Goal: Transaction & Acquisition: Subscribe to service/newsletter

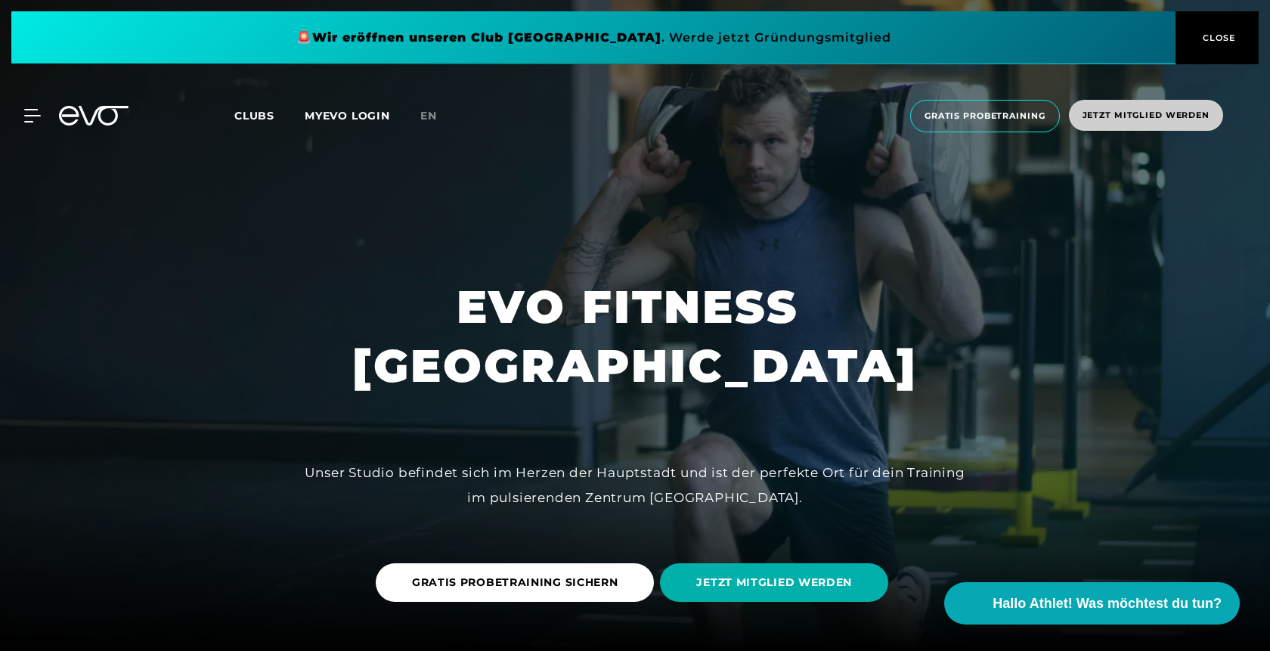
click at [1161, 116] on span "Jetzt Mitglied werden" at bounding box center [1145, 115] width 127 height 13
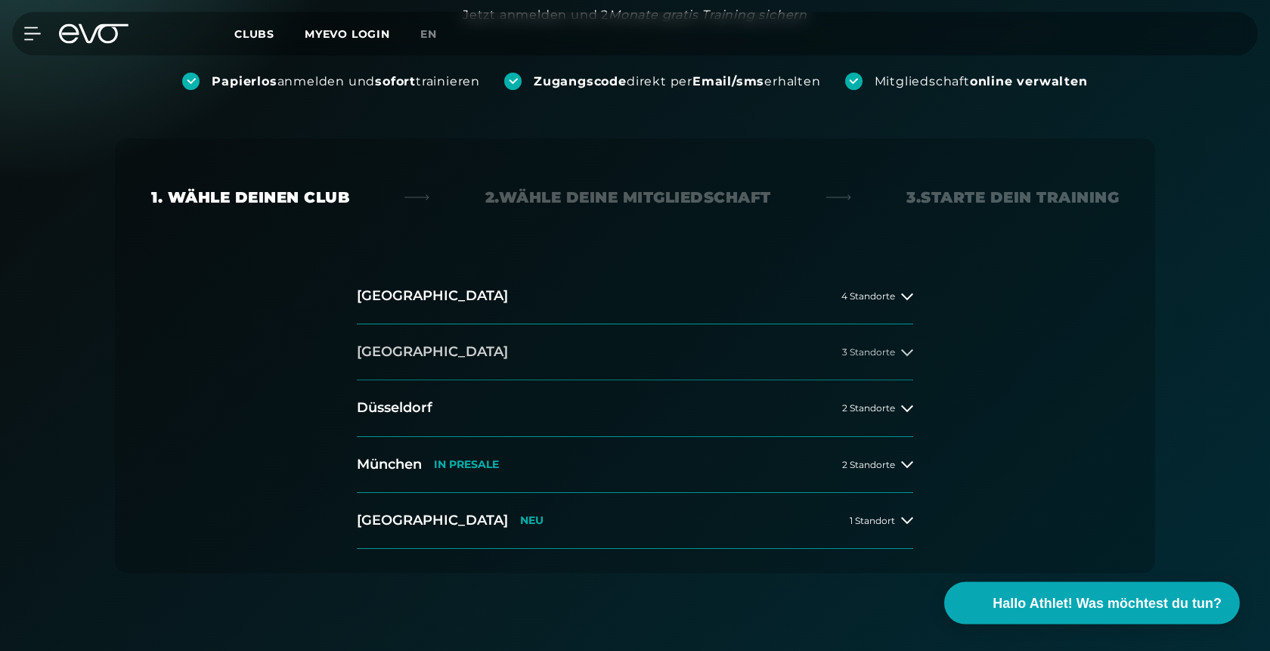
scroll to position [231, 0]
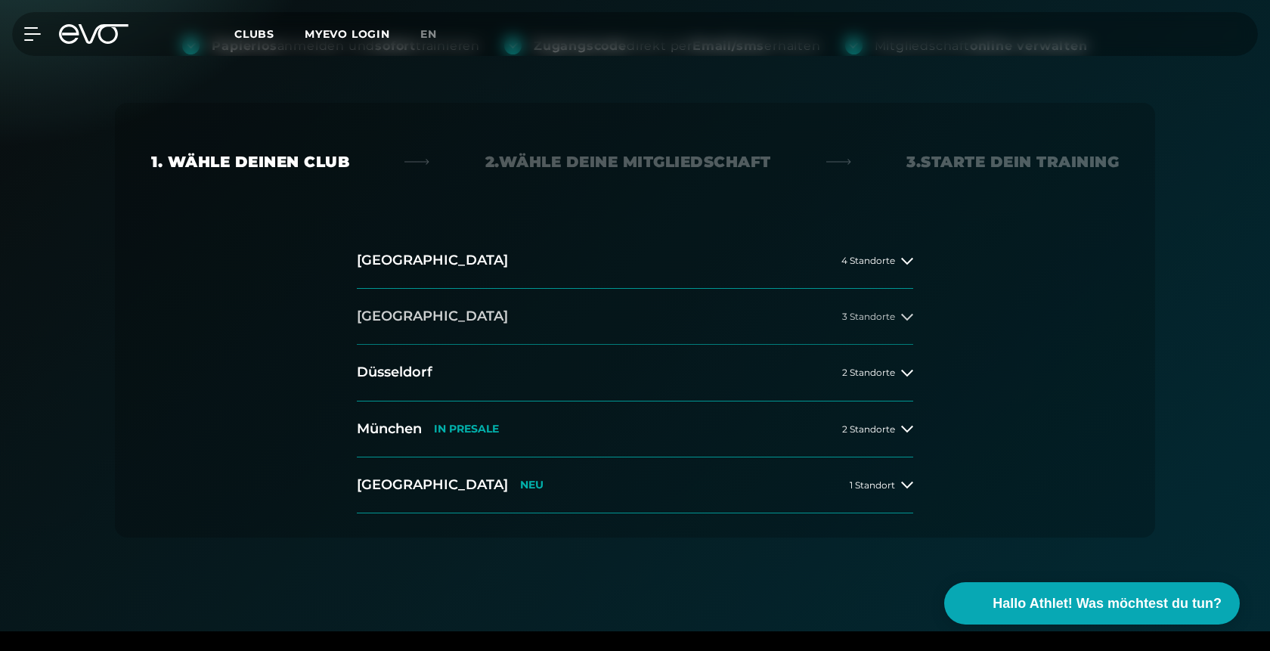
click at [862, 317] on span "3 Standorte" at bounding box center [868, 316] width 53 height 10
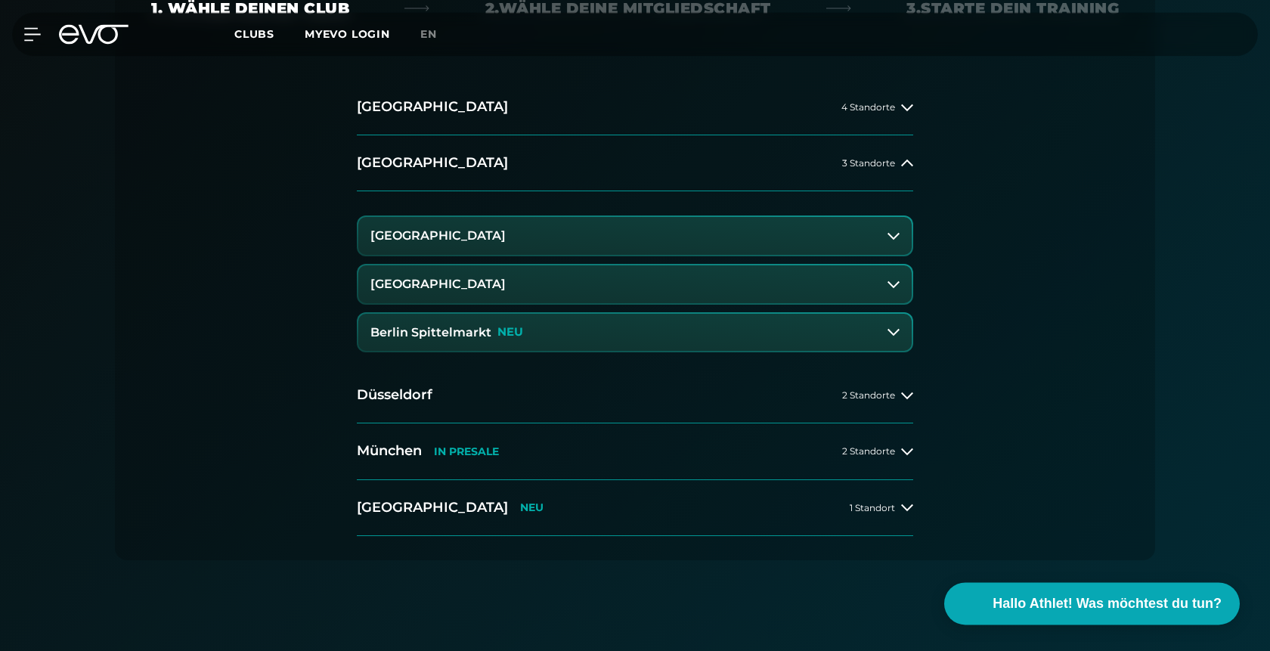
scroll to position [385, 0]
click at [525, 235] on button "[GEOGRAPHIC_DATA]" at bounding box center [634, 235] width 553 height 38
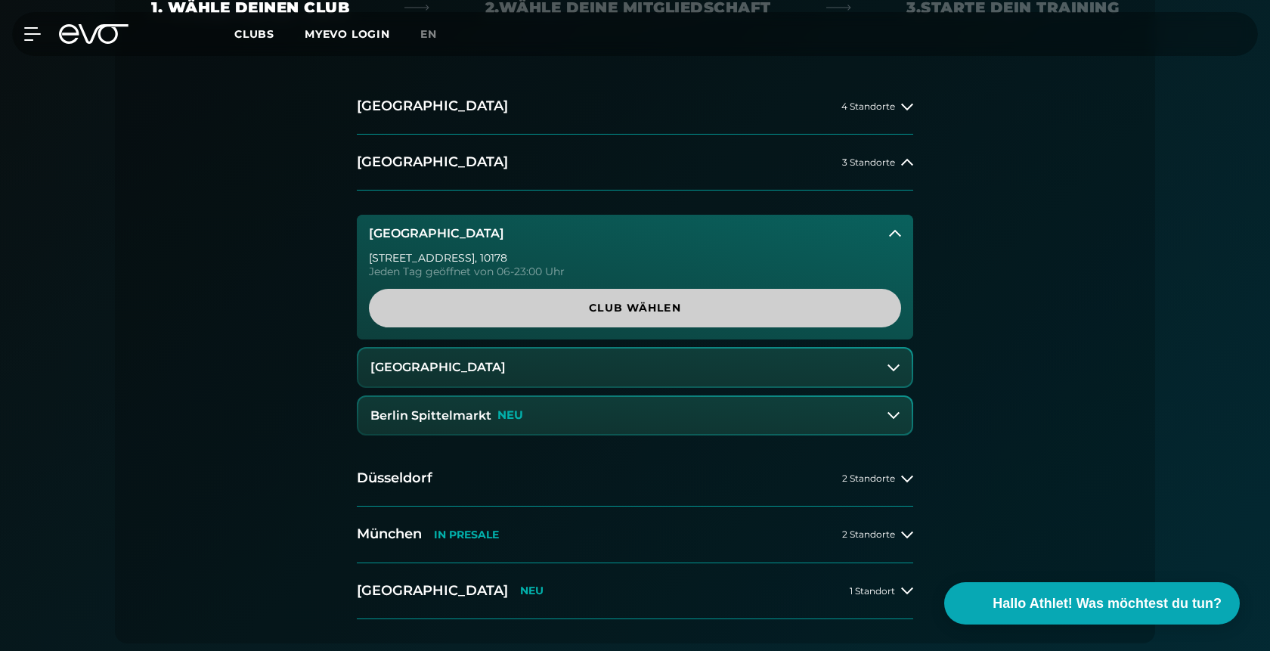
click at [645, 302] on span "Club wählen" at bounding box center [635, 308] width 460 height 16
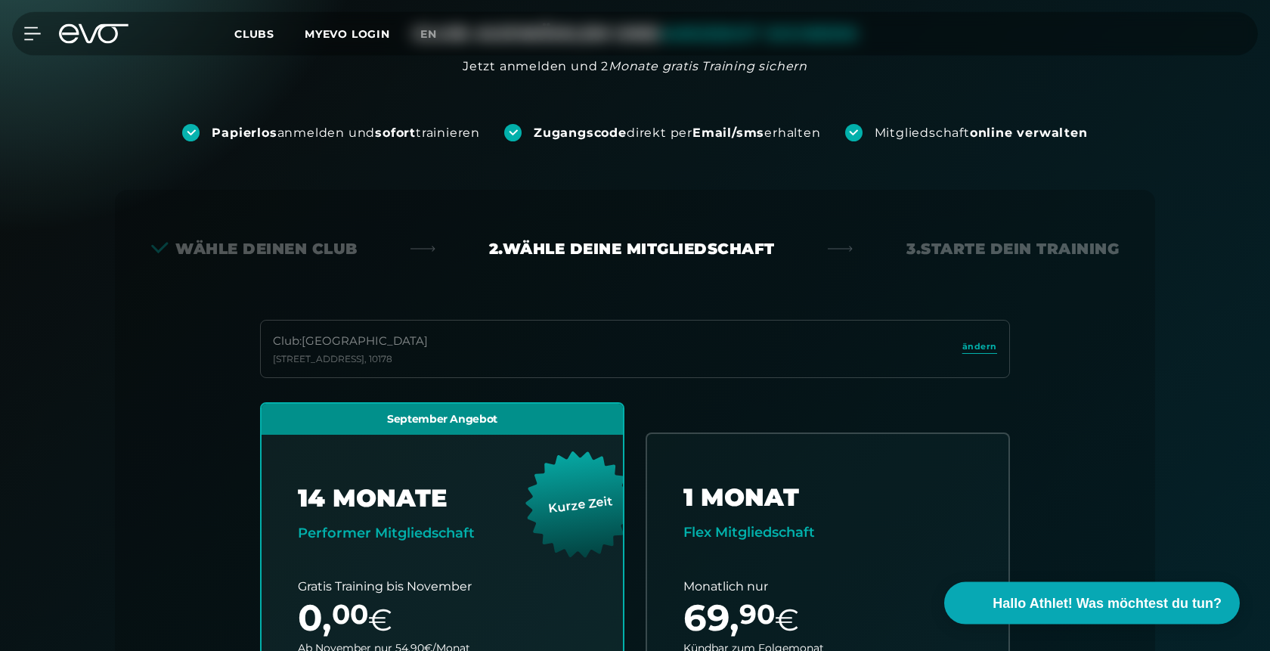
scroll to position [0, 0]
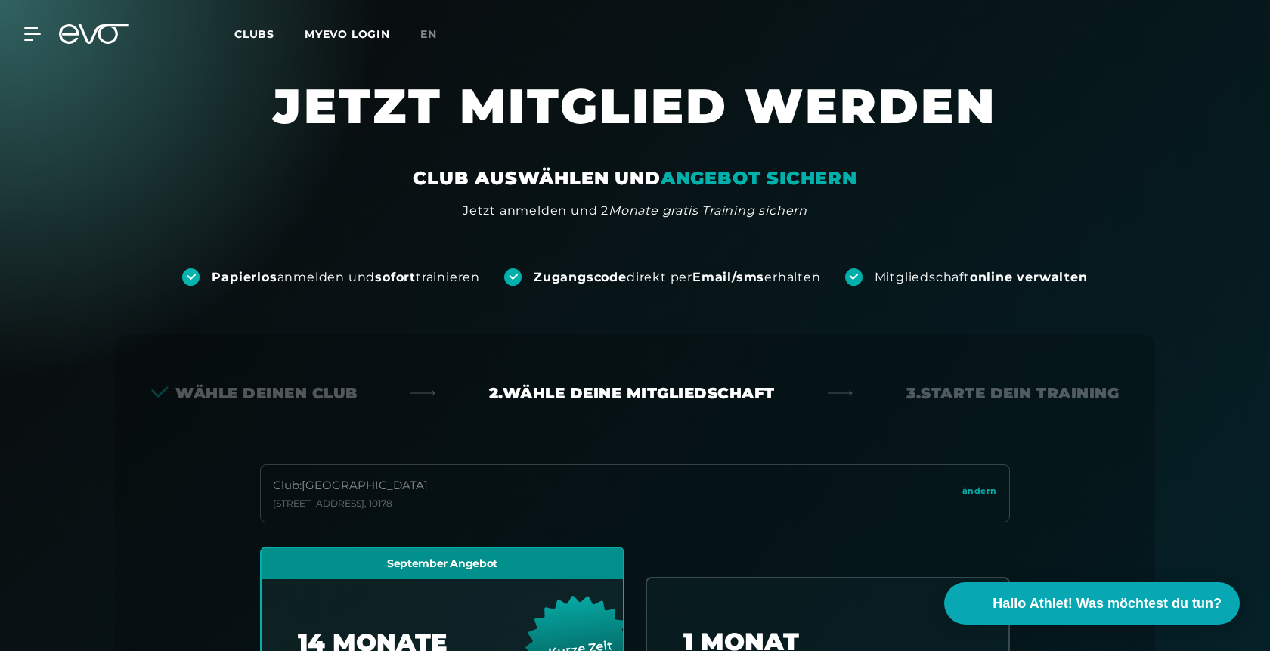
click at [85, 33] on icon at bounding box center [104, 34] width 50 height 20
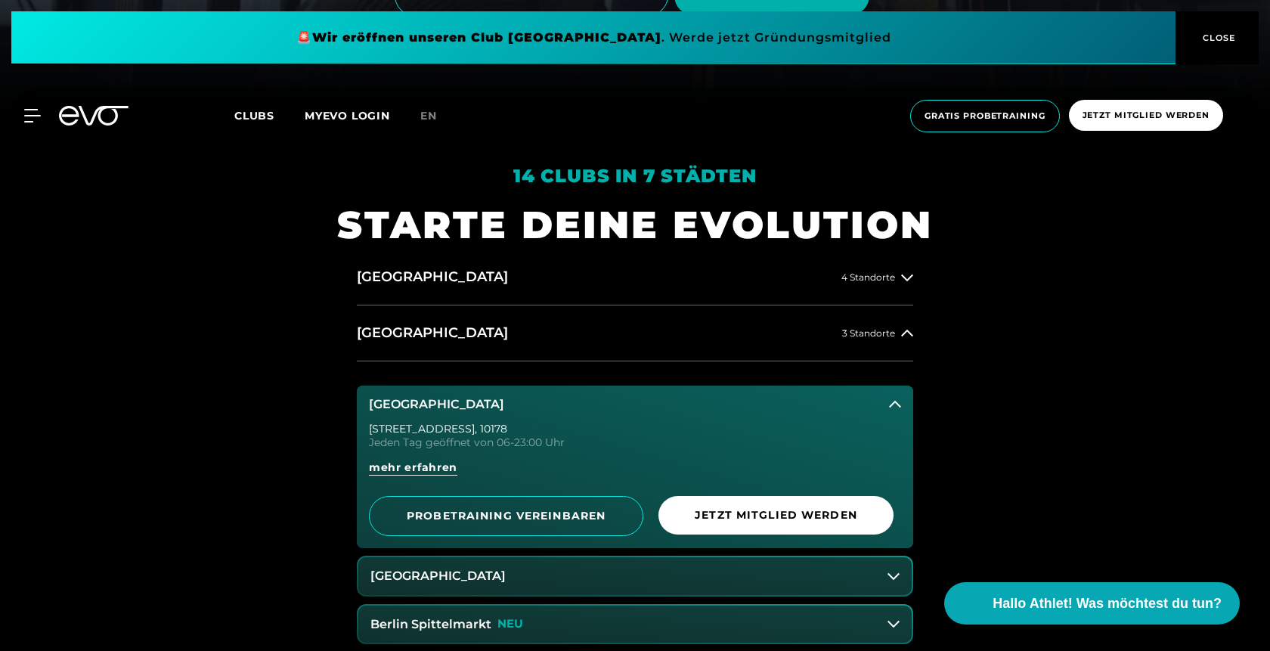
scroll to position [694, 0]
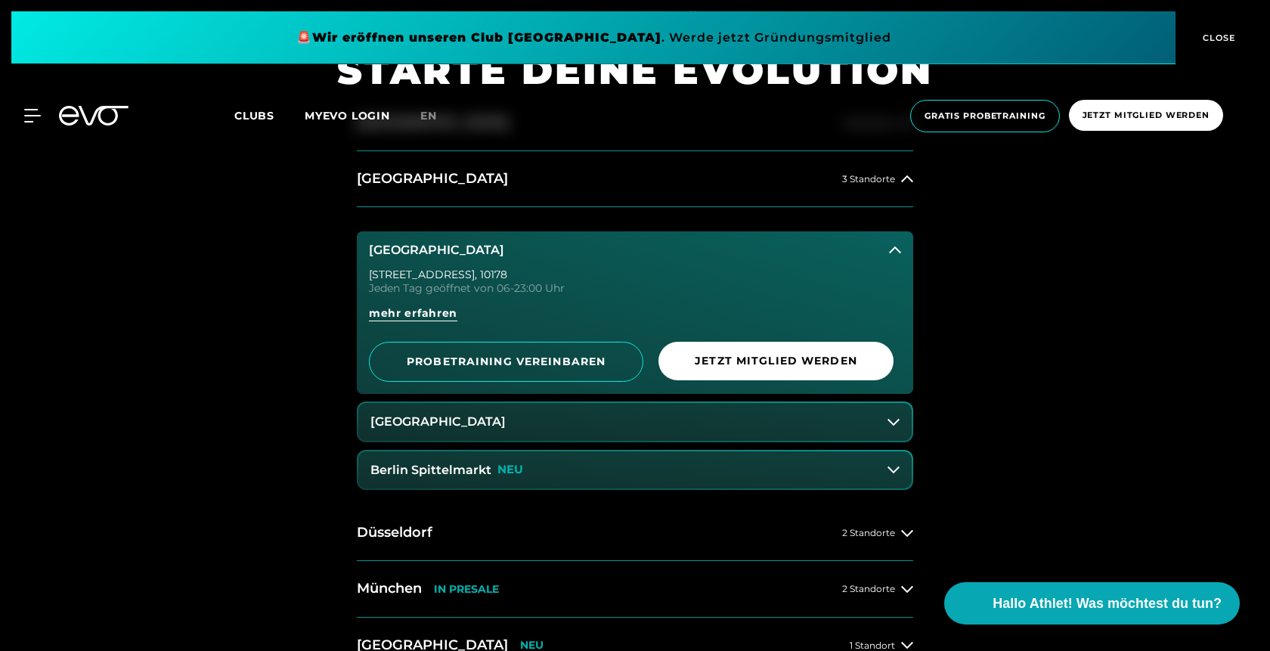
click at [607, 426] on button "[GEOGRAPHIC_DATA]" at bounding box center [634, 422] width 553 height 38
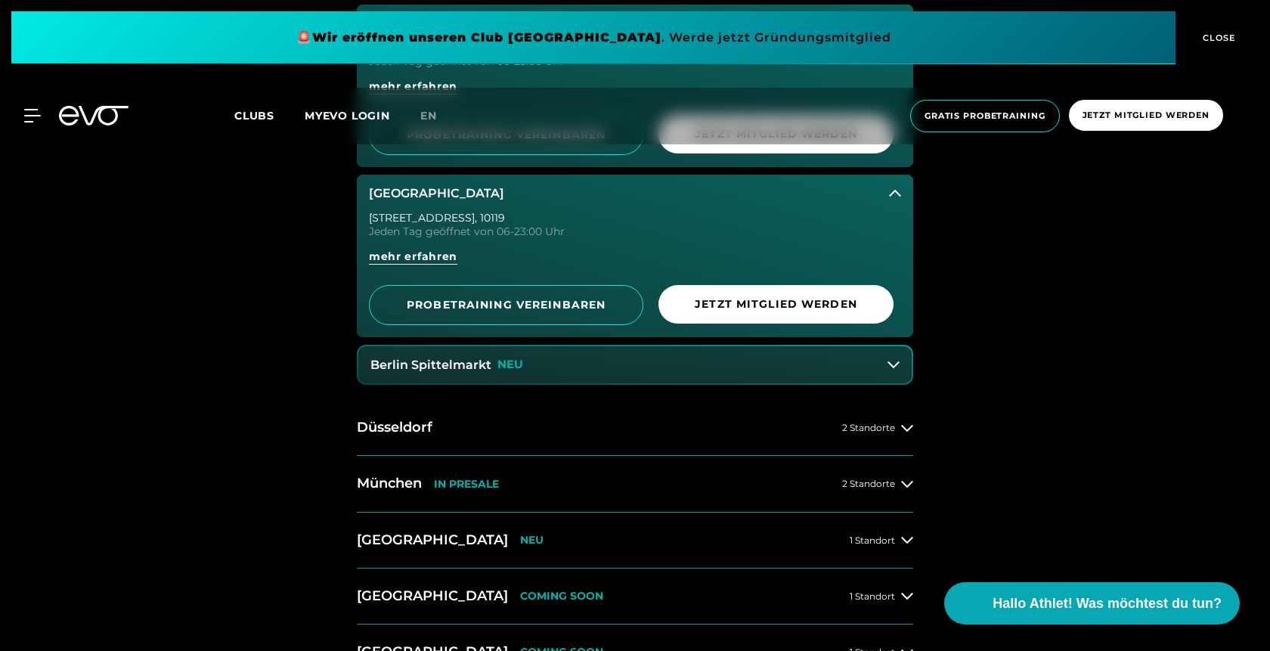
scroll to position [925, 0]
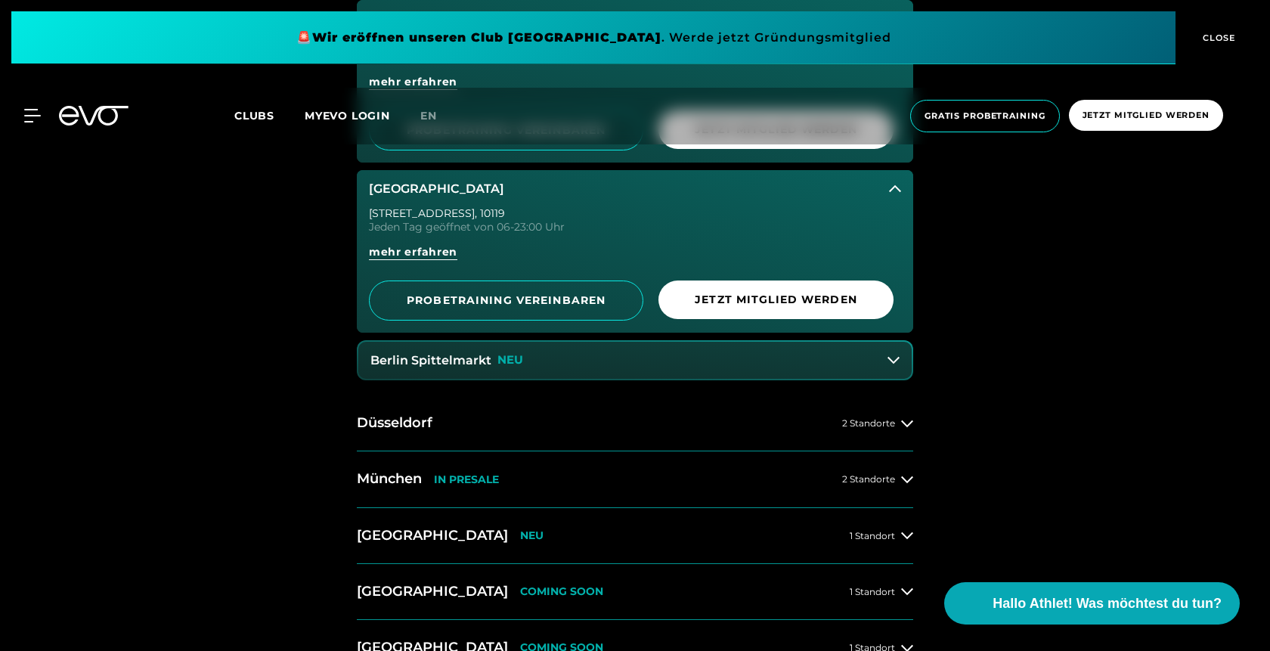
click at [562, 355] on button "Berlin Spittelmarkt NEU" at bounding box center [634, 361] width 553 height 38
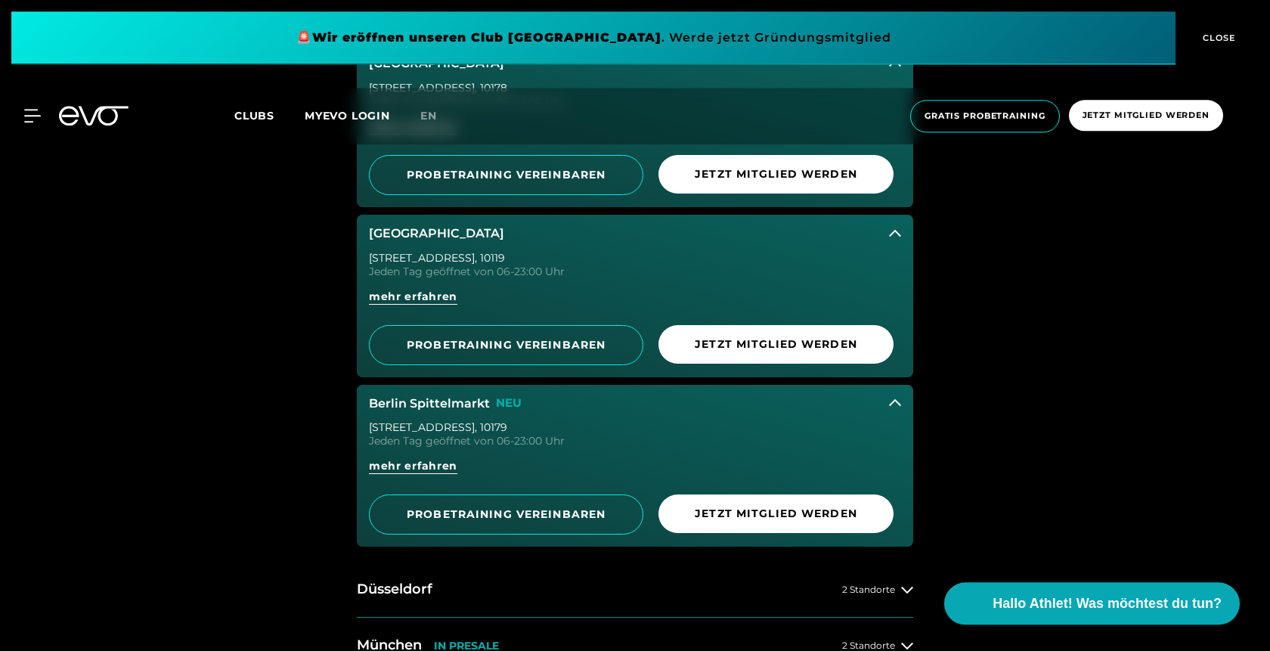
scroll to position [848, 0]
